Goal: Information Seeking & Learning: Learn about a topic

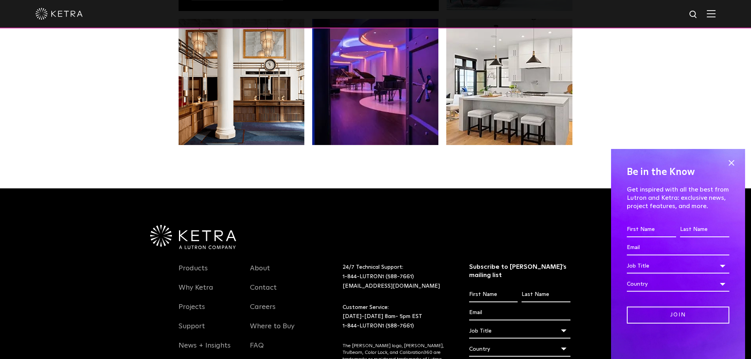
scroll to position [1659, 0]
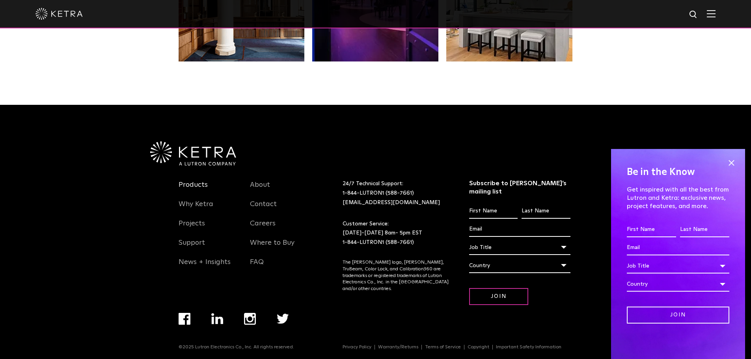
click at [191, 183] on link "Products" at bounding box center [193, 190] width 29 height 18
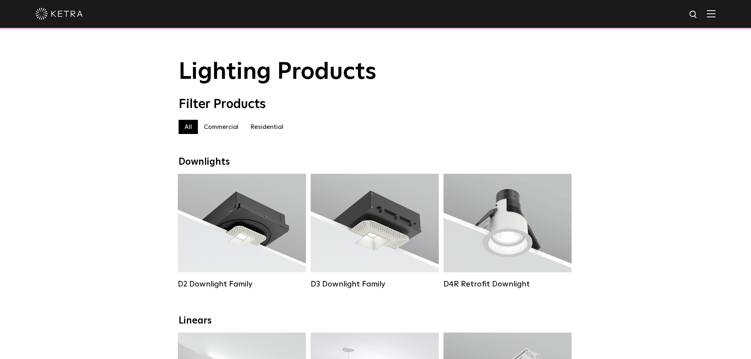
click at [68, 9] on img at bounding box center [58, 14] width 47 height 12
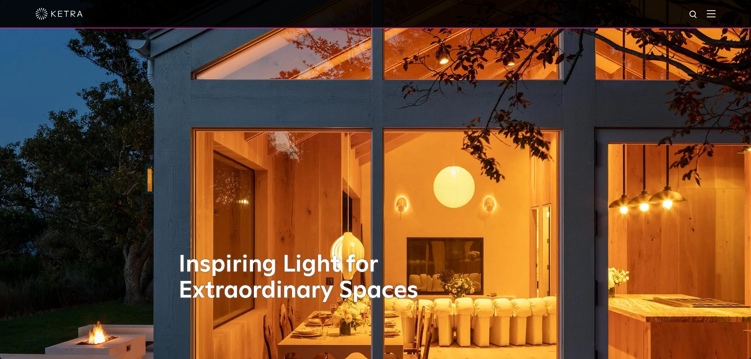
click at [716, 11] on img at bounding box center [711, 13] width 9 height 7
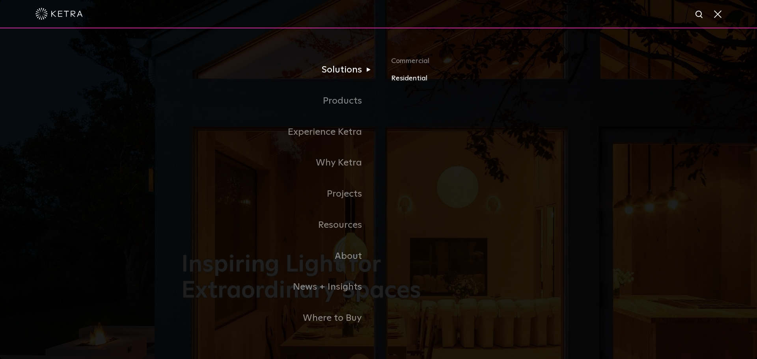
click at [407, 77] on link "Residential" at bounding box center [483, 78] width 185 height 11
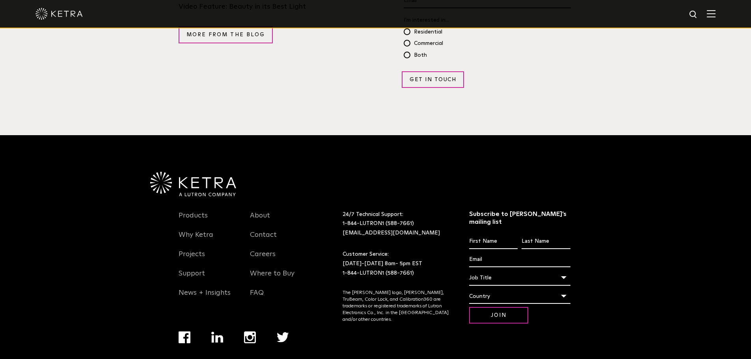
scroll to position [1341, 0]
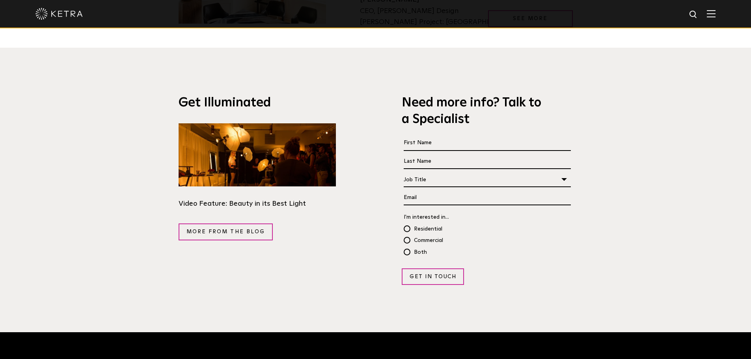
click at [715, 12] on img at bounding box center [711, 13] width 9 height 7
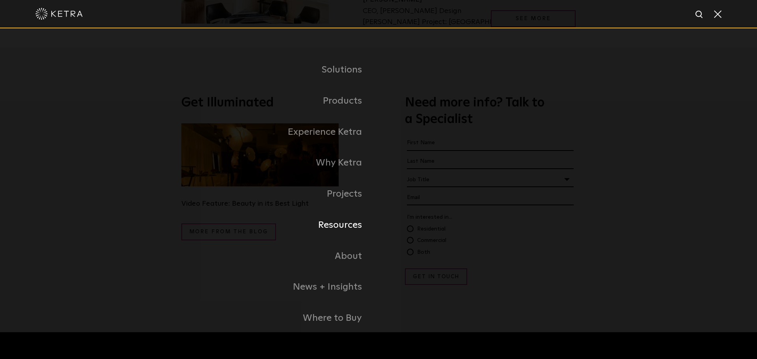
click at [354, 224] on link "Resources" at bounding box center [279, 225] width 197 height 31
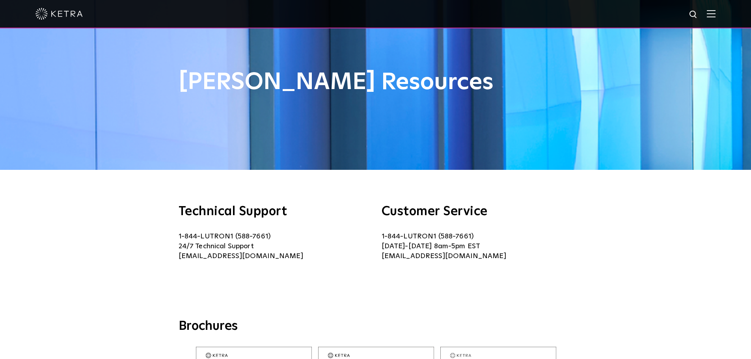
scroll to position [39, 0]
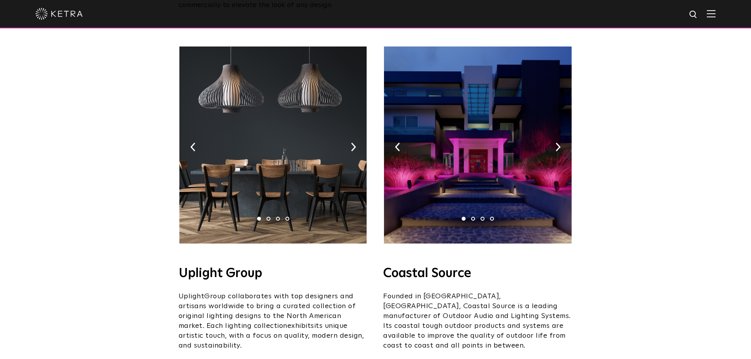
scroll to position [118, 0]
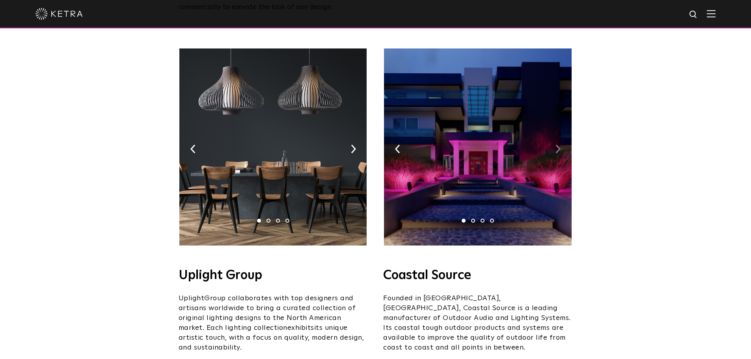
click at [556, 145] on img at bounding box center [558, 149] width 5 height 9
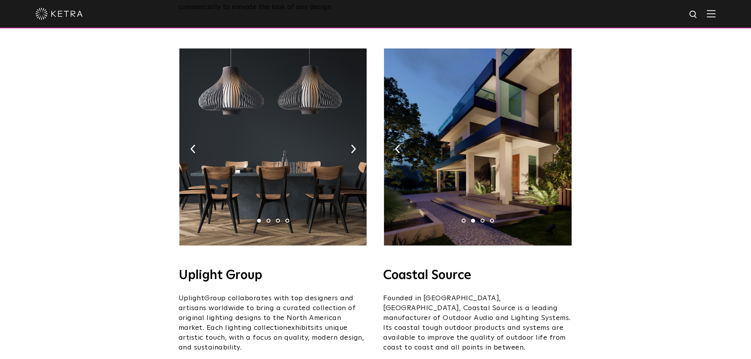
click at [556, 145] on img at bounding box center [558, 149] width 5 height 9
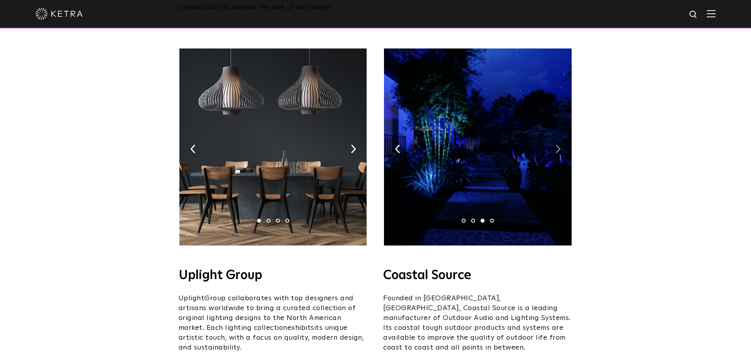
click at [556, 145] on img at bounding box center [558, 149] width 5 height 9
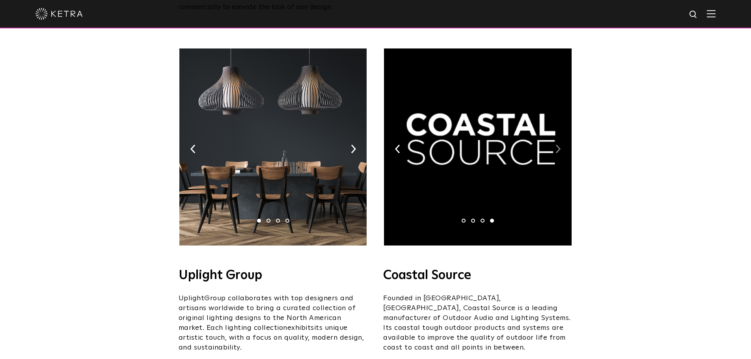
click at [556, 145] on img at bounding box center [558, 149] width 5 height 9
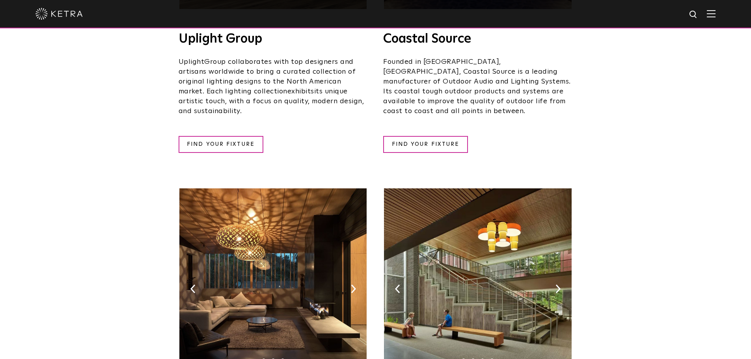
scroll to position [158, 0]
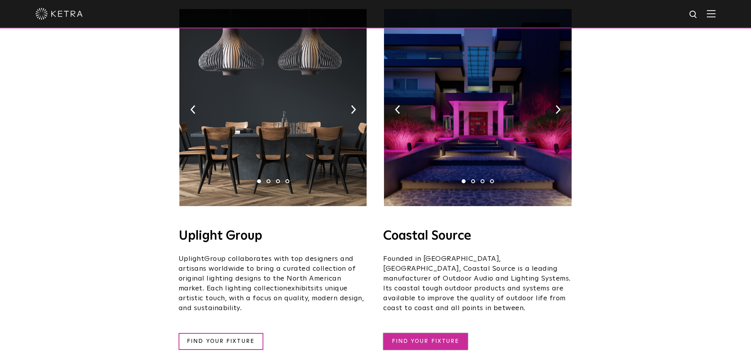
click at [429, 333] on link "FIND YOUR FIXTURE" at bounding box center [425, 341] width 85 height 17
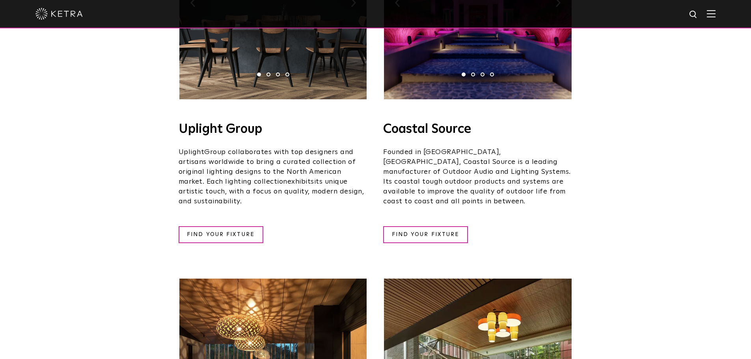
scroll to position [197, 0]
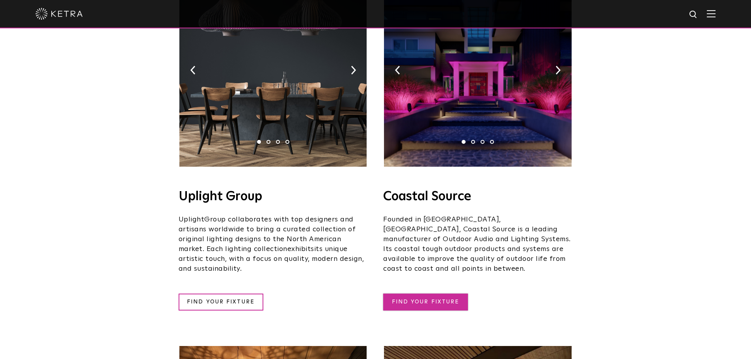
click at [428, 294] on link "FIND YOUR FIXTURE" at bounding box center [425, 302] width 85 height 17
